Goal: Task Accomplishment & Management: Complete application form

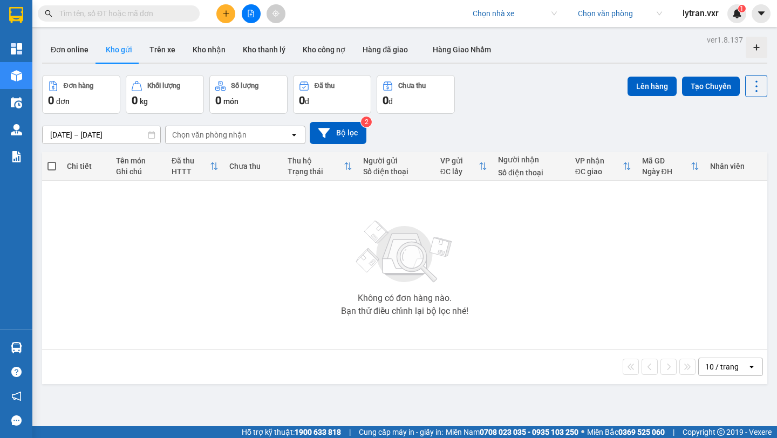
click at [491, 15] on input "search" at bounding box center [511, 13] width 77 height 16
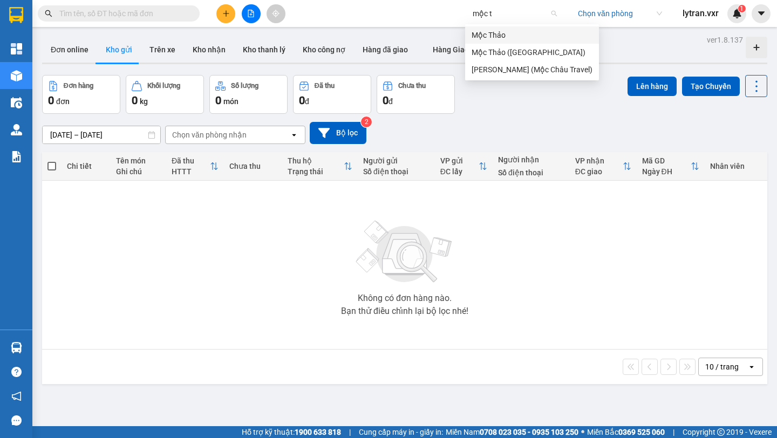
type input "mộc th"
click at [493, 32] on div "Mộc Thảo" at bounding box center [529, 35] width 114 height 12
click at [134, 9] on input "text" at bounding box center [122, 14] width 127 height 12
paste input "ĐN2508110022"
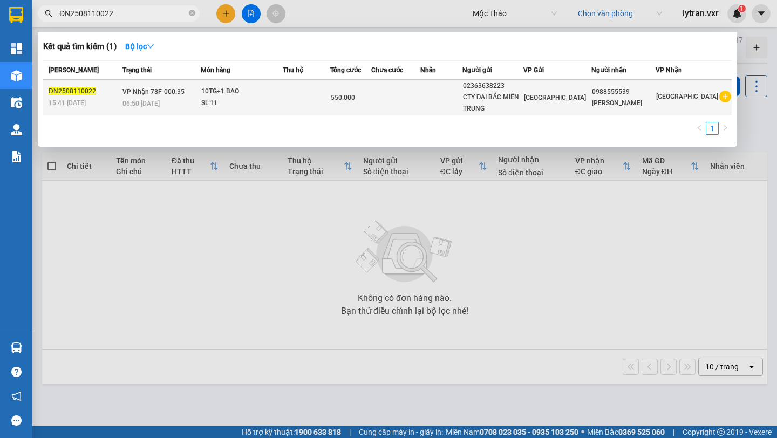
type input "ĐN2508110022"
click at [264, 104] on div "SL: 11" at bounding box center [241, 104] width 81 height 12
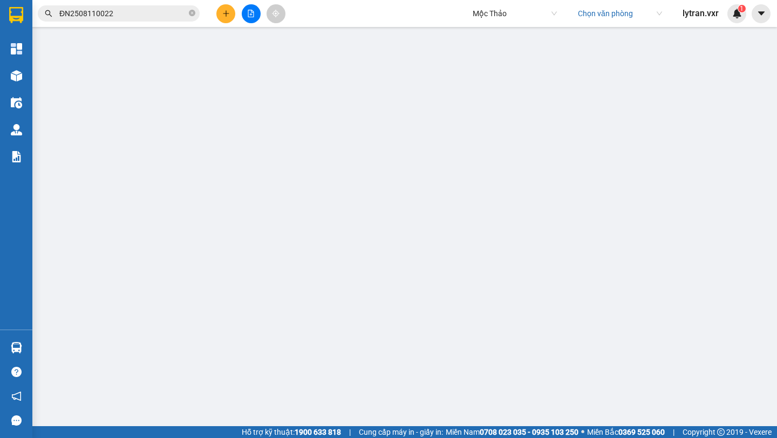
type input "02363638223"
type input "CTY ĐẠI BẮC MIỀN TRUNG"
type input "0988555539"
type input "[PERSON_NAME]"
type input "0"
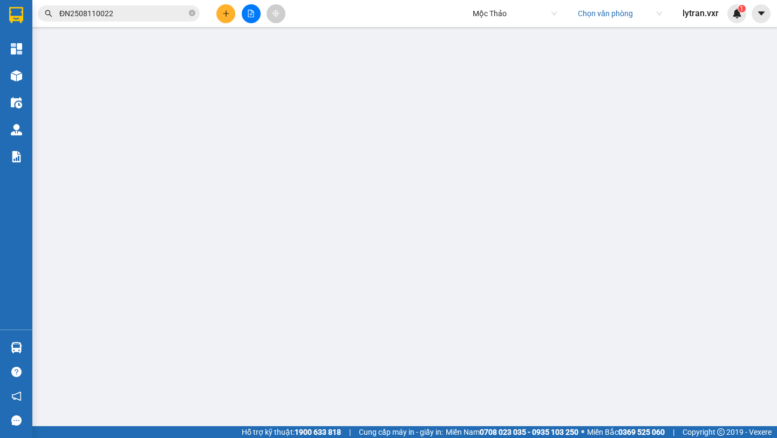
type input "550.000"
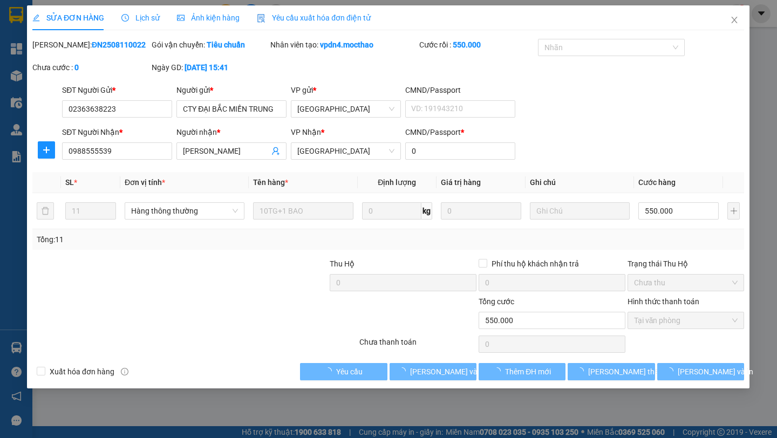
checkbox input "true"
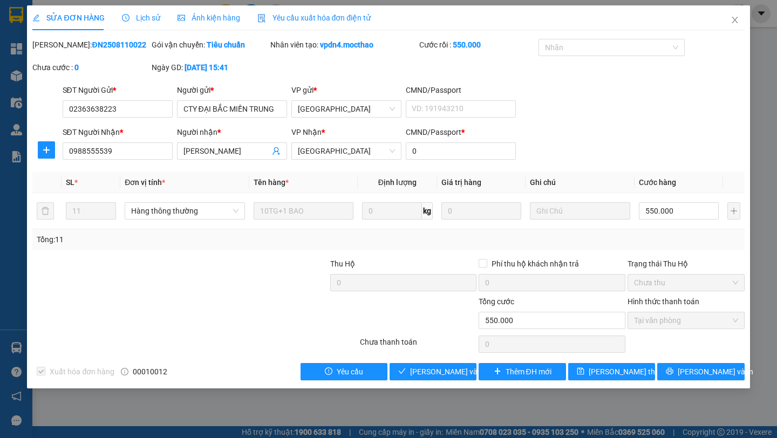
click at [296, 17] on span "Yêu cầu xuất hóa đơn điện tử" at bounding box center [314, 17] width 114 height 9
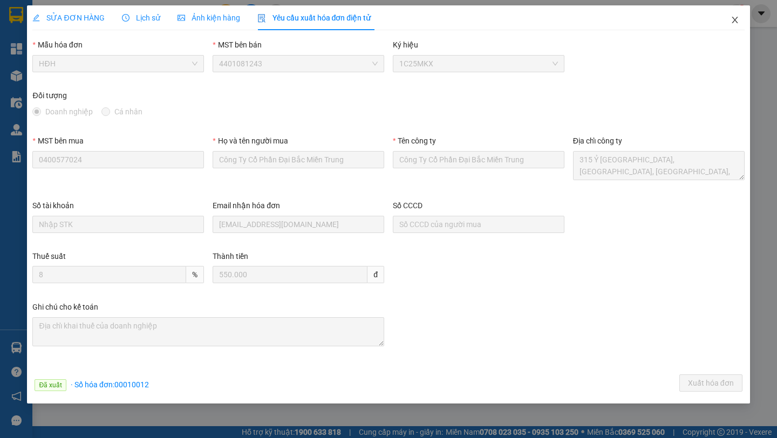
click at [733, 18] on icon "close" at bounding box center [734, 20] width 9 height 9
